Goal: Find specific page/section: Find specific page/section

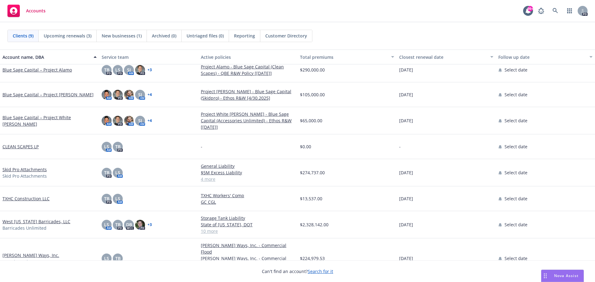
scroll to position [38, 0]
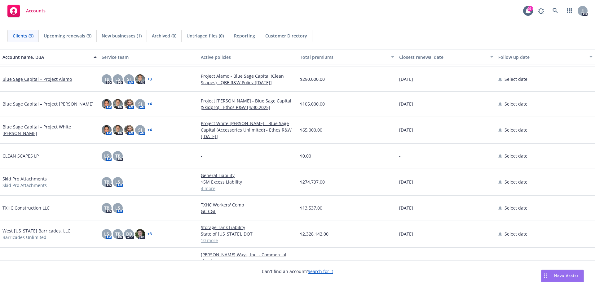
click at [9, 261] on link "[PERSON_NAME] Ways, Inc." at bounding box center [30, 264] width 57 height 7
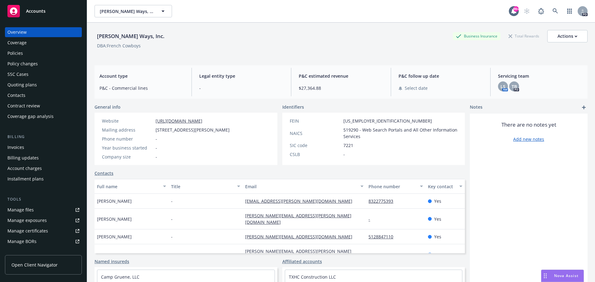
click at [22, 41] on div "Coverage" at bounding box center [16, 43] width 19 height 10
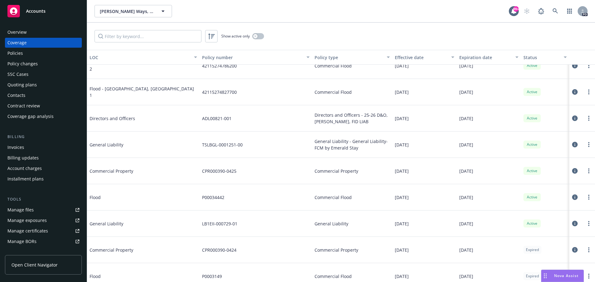
scroll to position [517, 0]
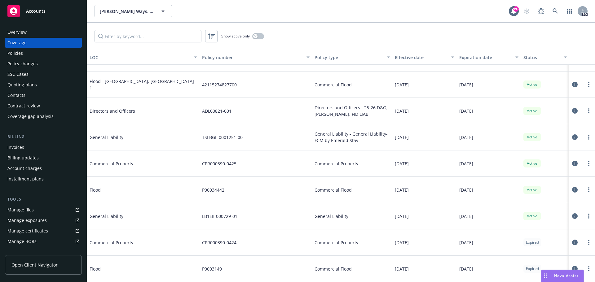
click at [12, 52] on div "Policies" at bounding box center [14, 53] width 15 height 10
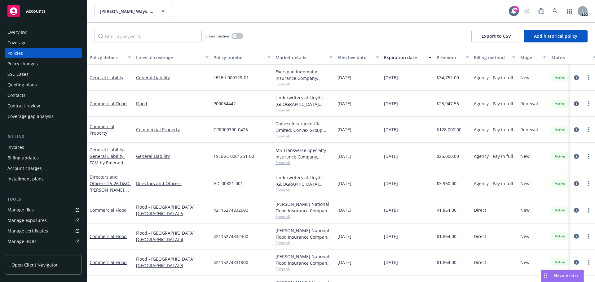
click at [21, 44] on div "Coverage" at bounding box center [16, 43] width 19 height 10
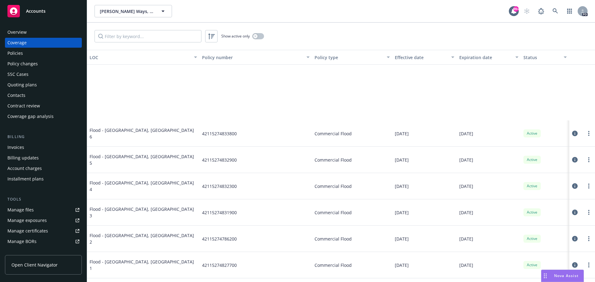
scroll to position [501, 0]
